Goal: Task Accomplishment & Management: Complete application form

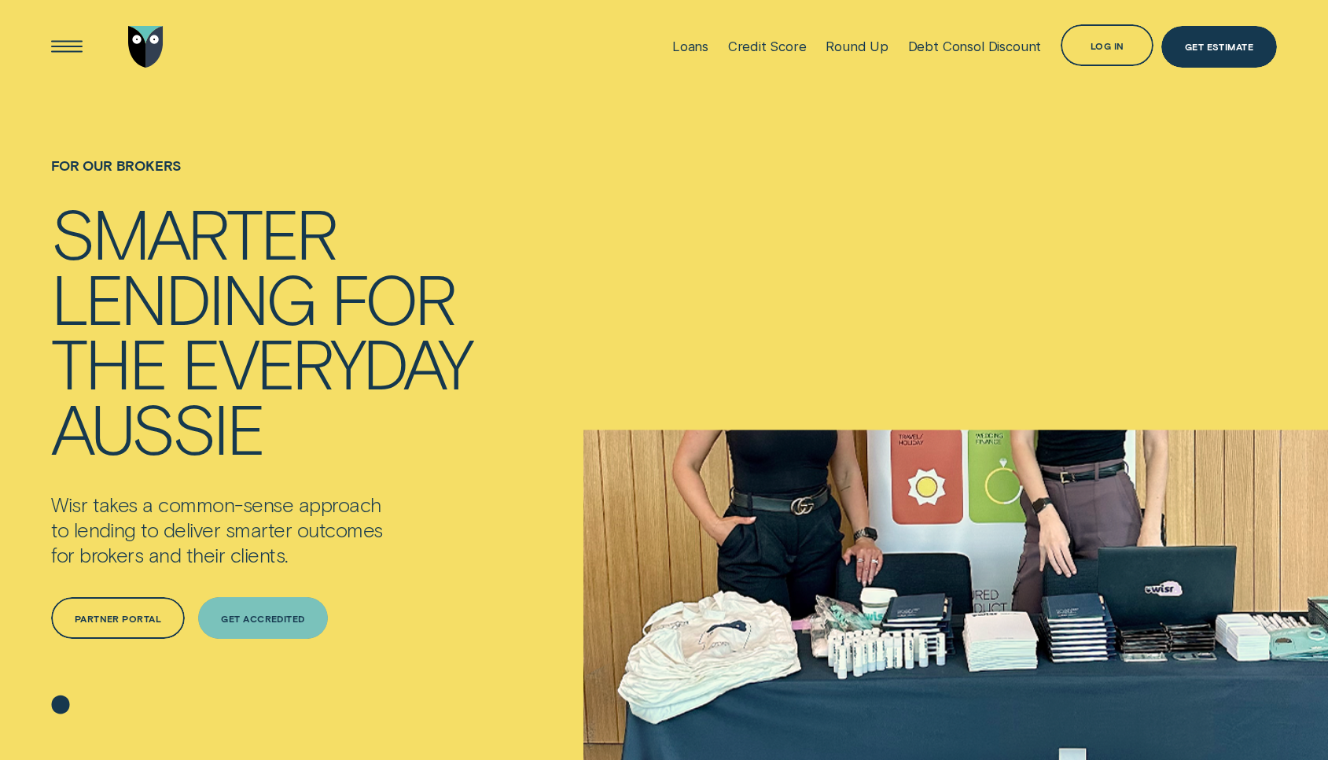
click at [263, 611] on div "Get Accredited" at bounding box center [263, 618] width 131 height 42
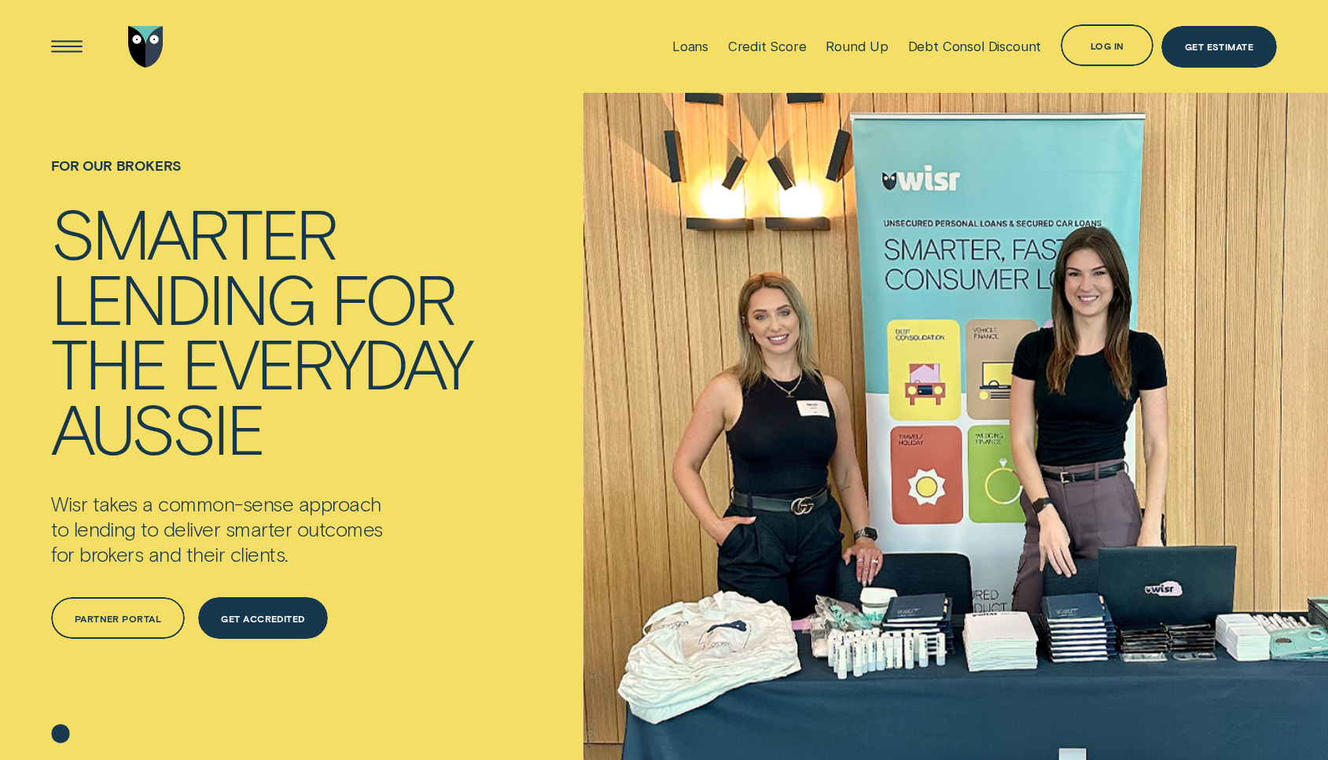
click at [562, 36] on div "Loans Credit Score Round Up Debt Consol Discount Log in Log in Customer Dashboa…" at bounding box center [664, 46] width 1226 height 93
click at [268, 621] on div "Get Accredited" at bounding box center [263, 618] width 84 height 8
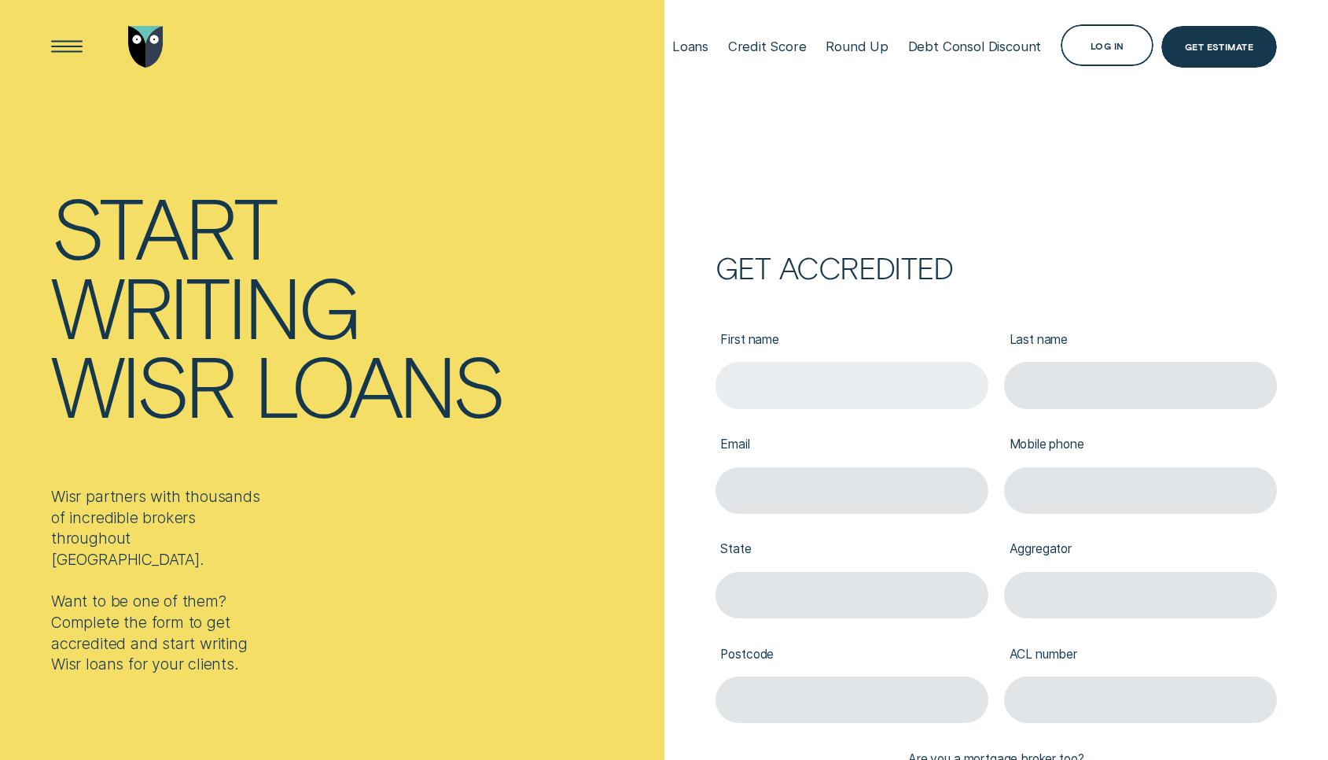
click at [824, 386] on input "First name" at bounding box center [852, 385] width 273 height 46
type input "Logan"
type input "Allen"
type input "logan@oaum.com.au"
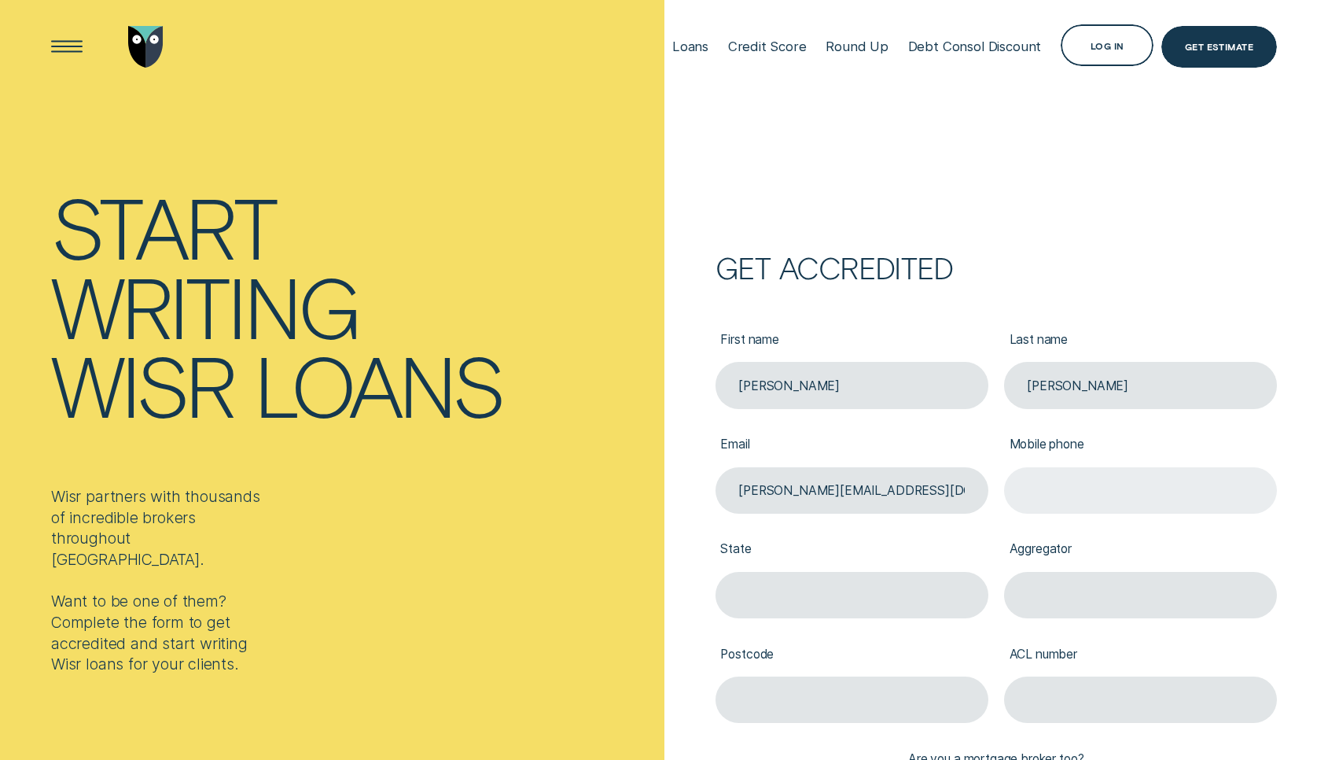
click at [1095, 499] on input "Mobile phone" at bounding box center [1140, 490] width 273 height 46
type input "0429226417"
click at [820, 599] on input "State" at bounding box center [852, 595] width 273 height 46
type input "ACT"
click at [1138, 599] on input "Australian" at bounding box center [1140, 595] width 273 height 46
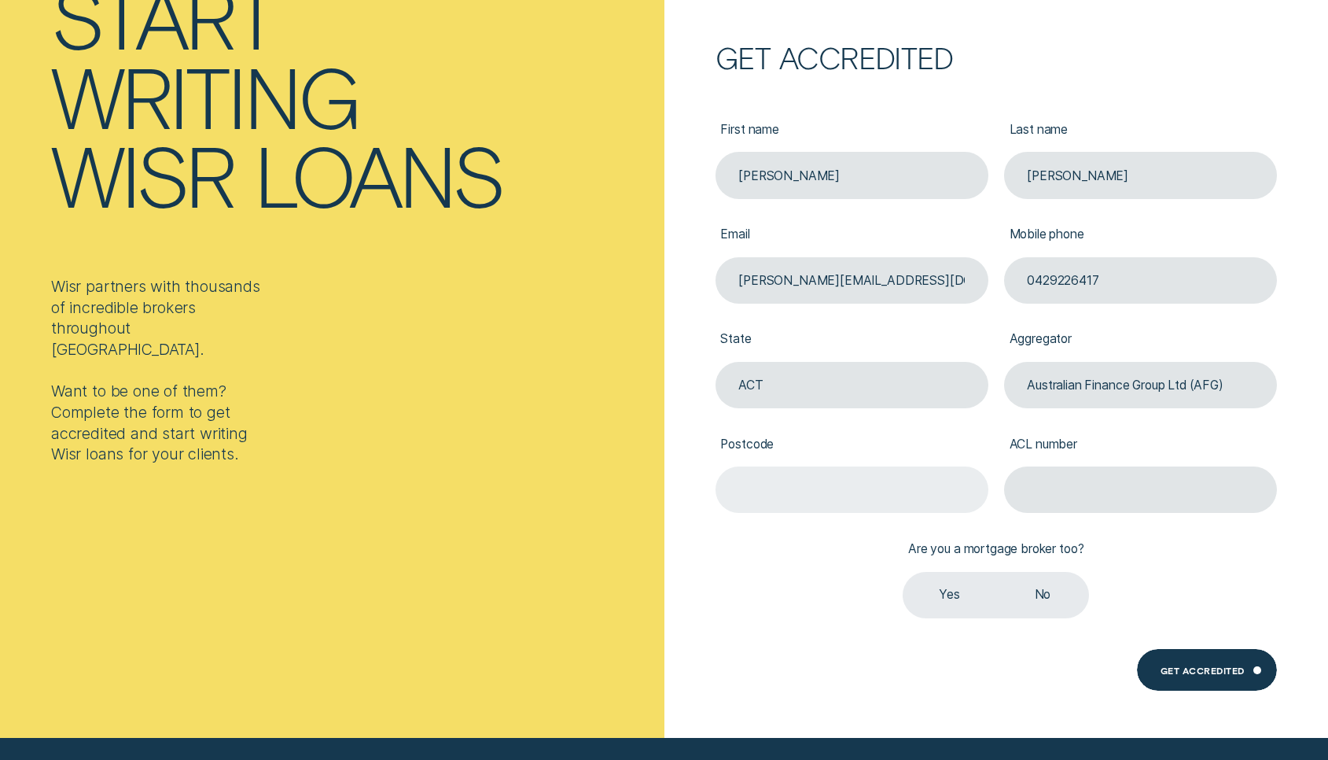
scroll to position [212, 0]
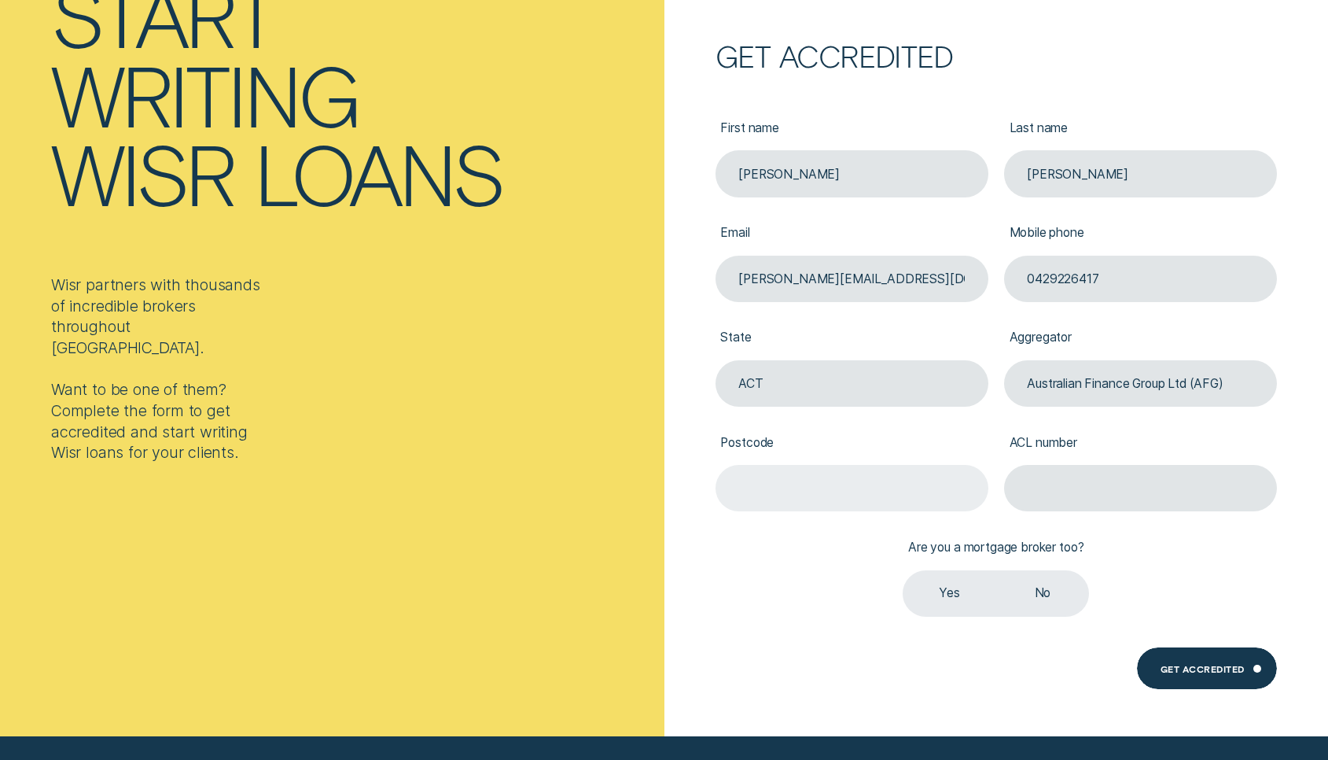
type input "Australian Finance Group Ltd (AFG)"
click at [874, 489] on input "Postcode" at bounding box center [852, 488] width 273 height 46
type input "2611"
type input "389087"
click at [955, 591] on label "Yes" at bounding box center [949, 593] width 93 height 46
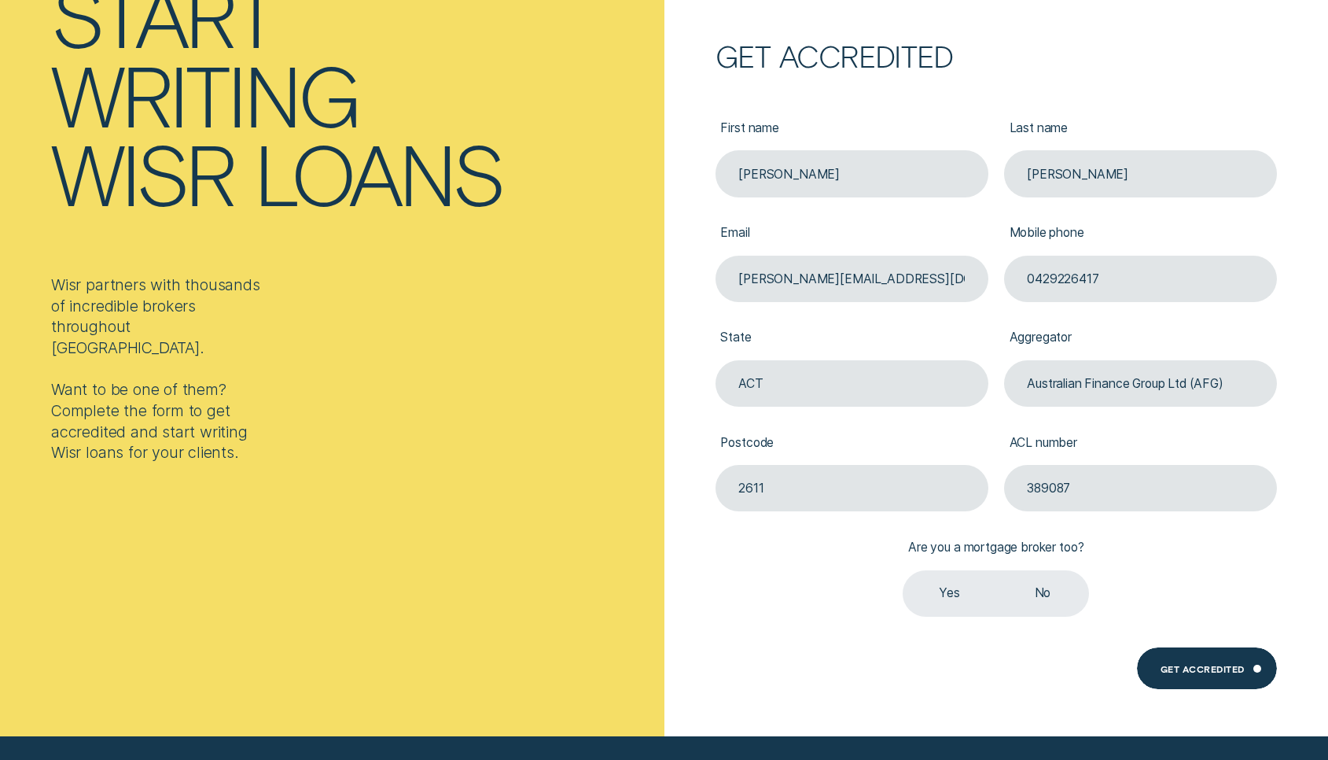
click at [903, 570] on input "Yes" at bounding box center [903, 570] width 0 height 0
click at [1218, 661] on div "Get Accredited" at bounding box center [1207, 668] width 140 height 42
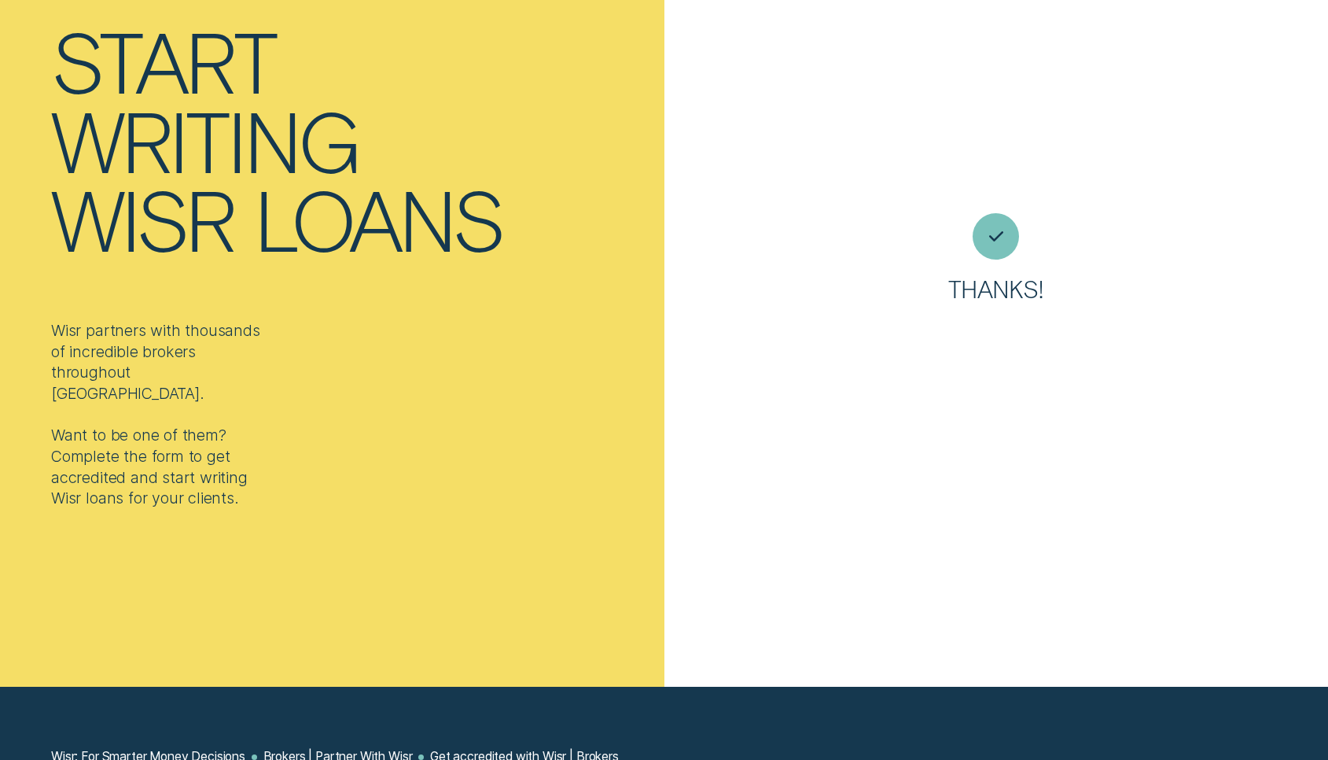
scroll to position [0, 0]
